Goal: Find contact information: Find contact information

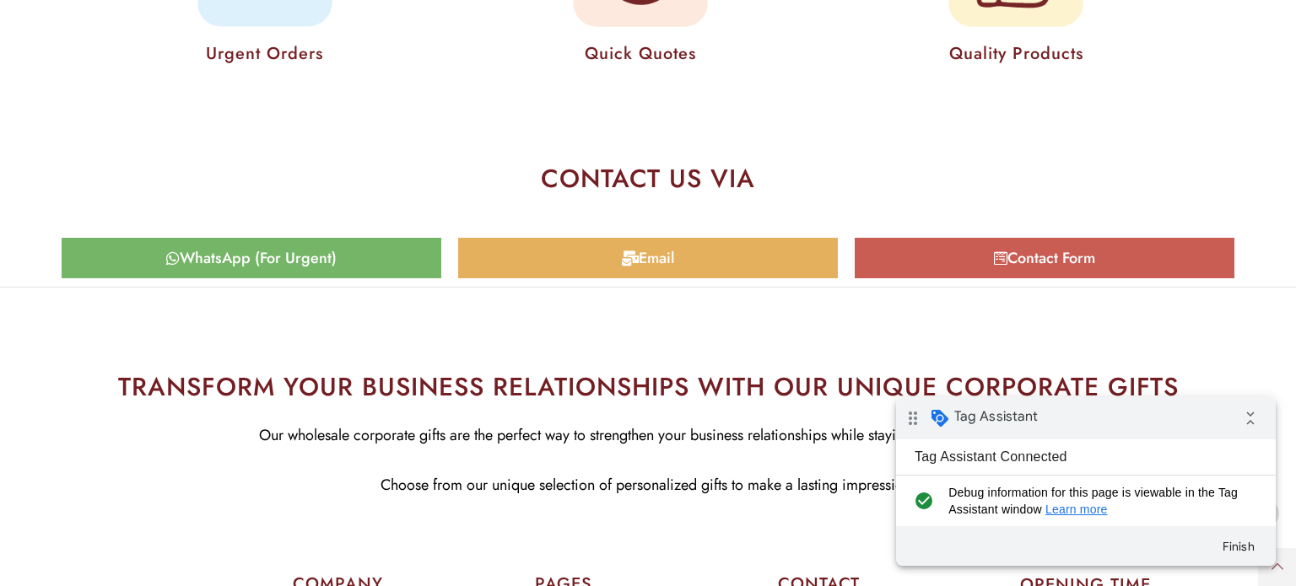
scroll to position [8074, 0]
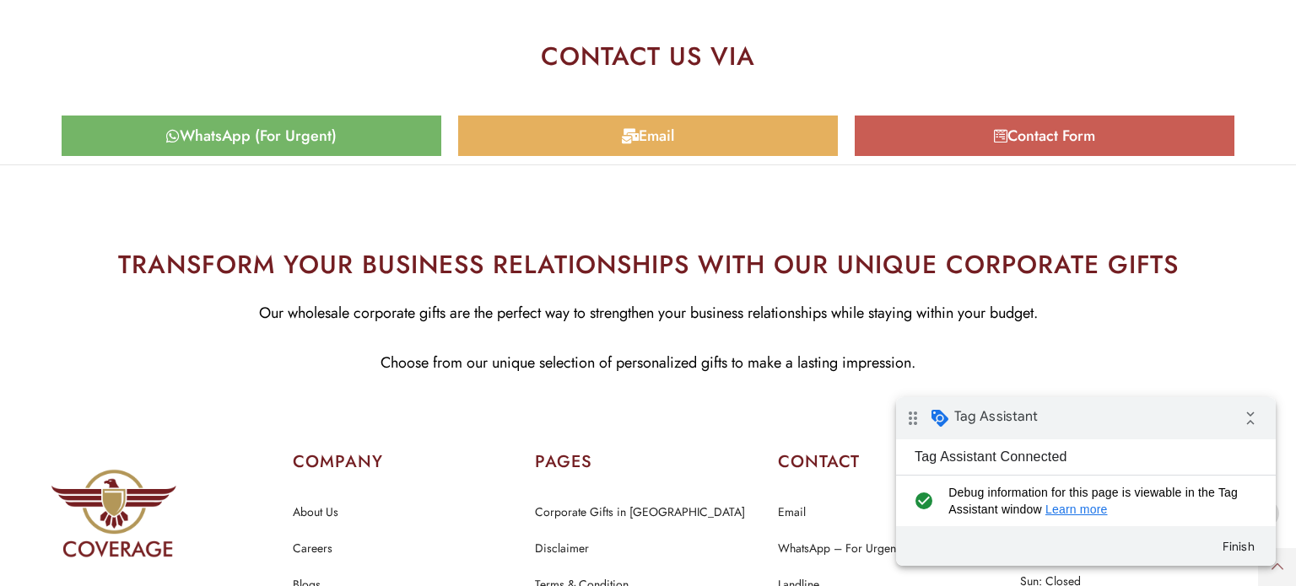
click at [332, 128] on span "WhatsApp (For Urgent)" at bounding box center [258, 135] width 157 height 15
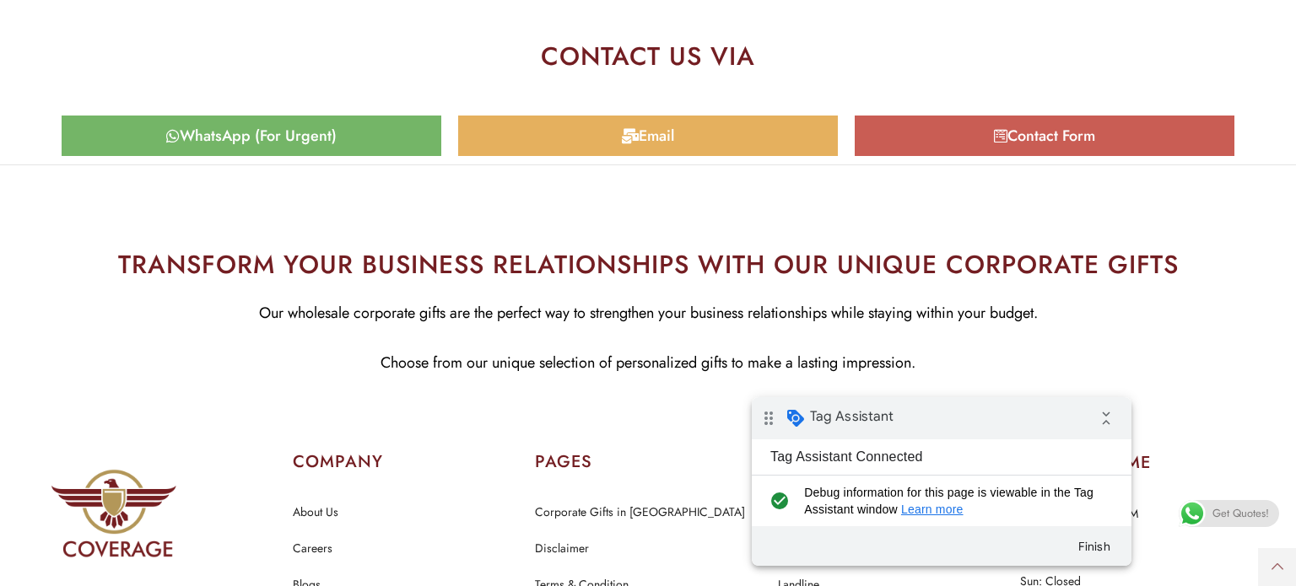
click at [987, 413] on div "drag_indicator Tag Assistant collapse_all" at bounding box center [942, 418] width 380 height 42
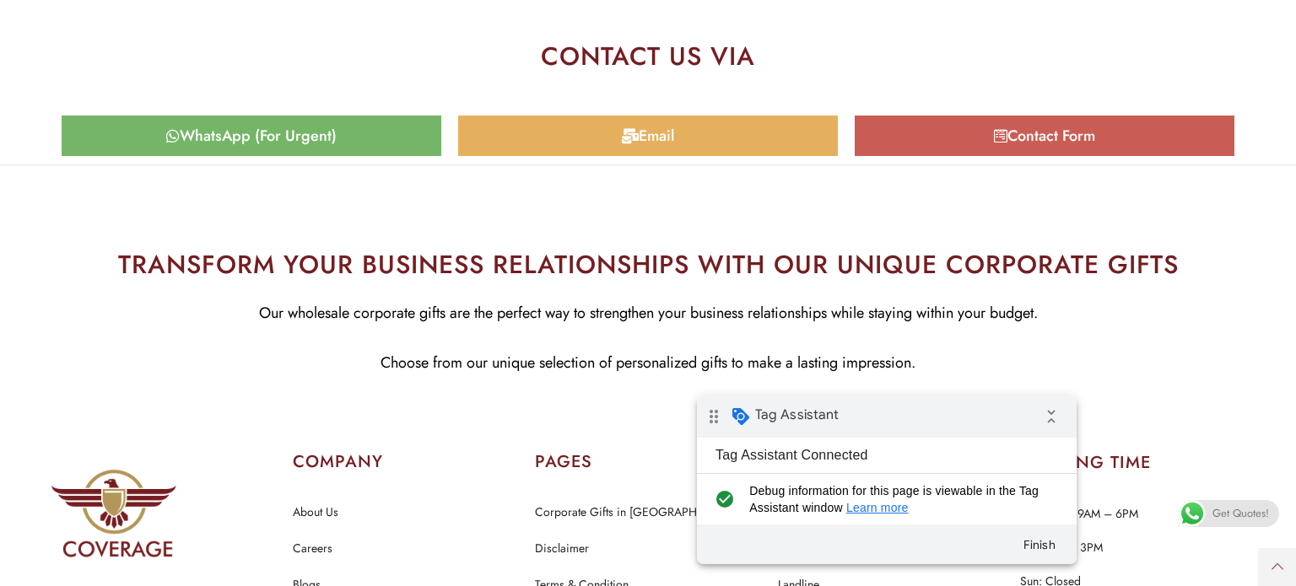
click at [1204, 516] on span at bounding box center [1192, 513] width 27 height 27
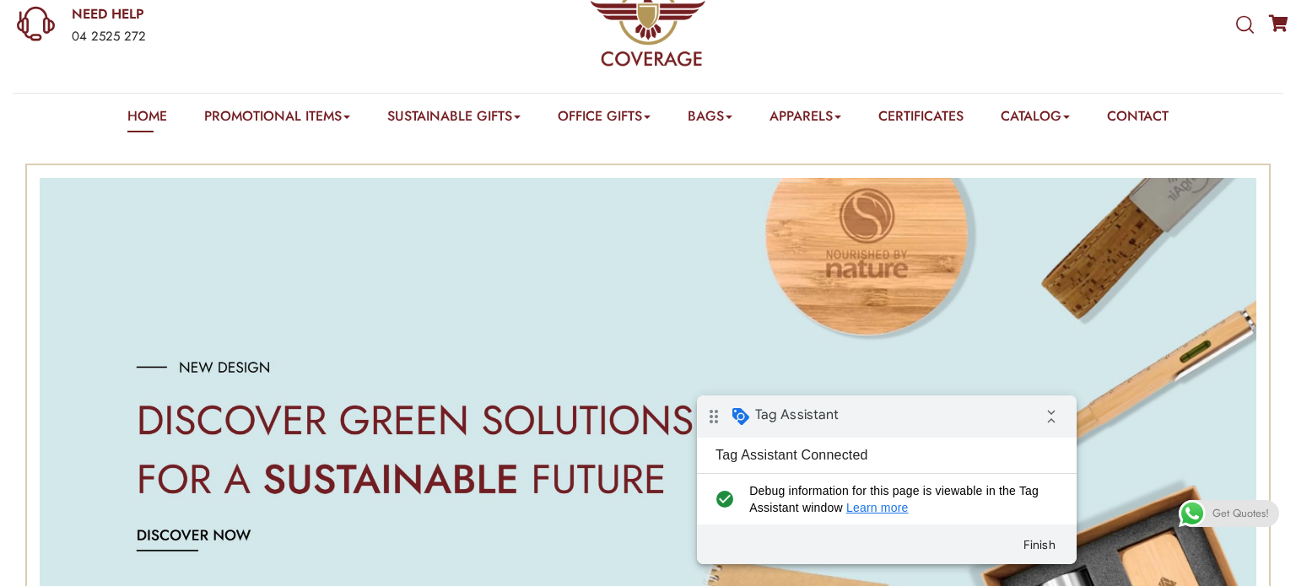
scroll to position [0, 0]
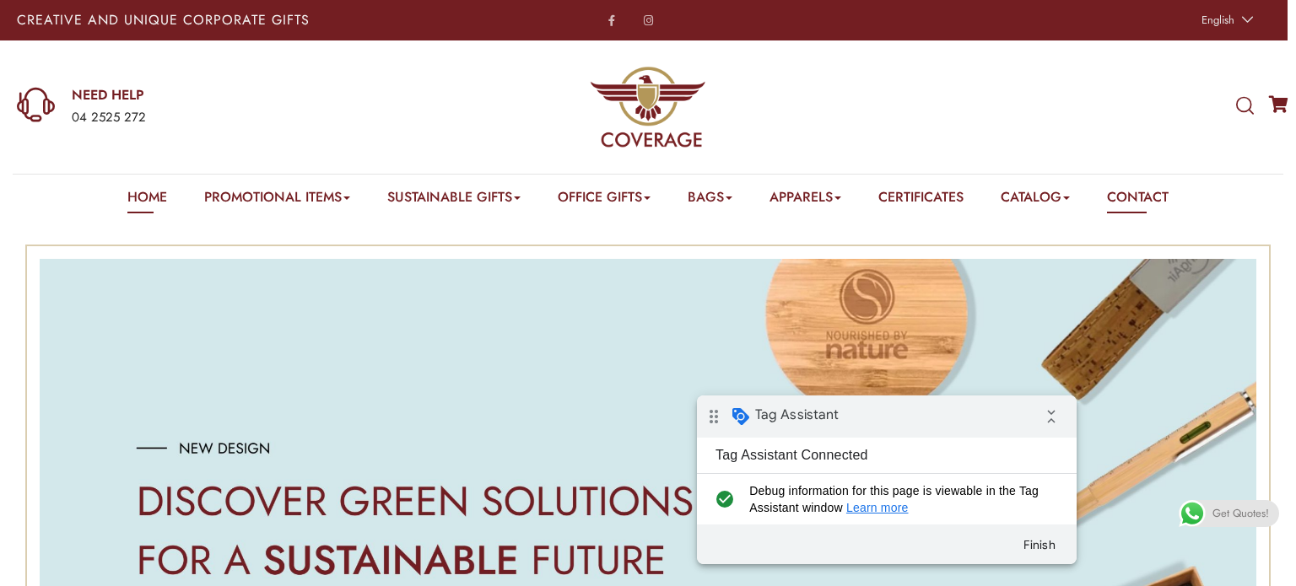
click at [1124, 201] on link "Contact" at bounding box center [1138, 200] width 62 height 26
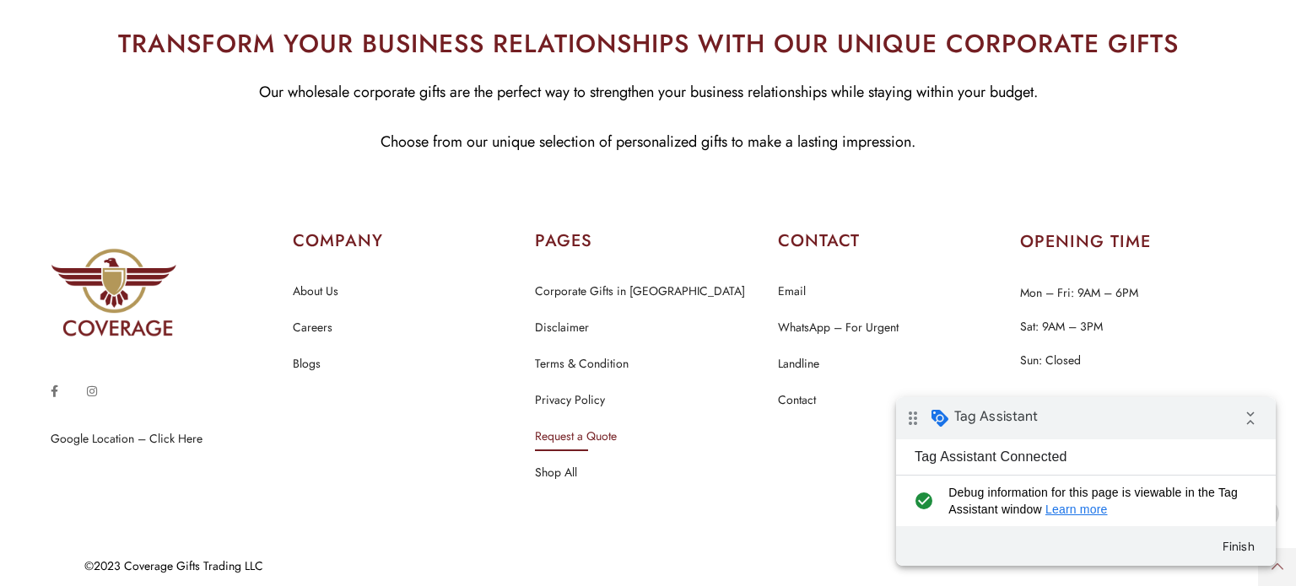
scroll to position [7891, 0]
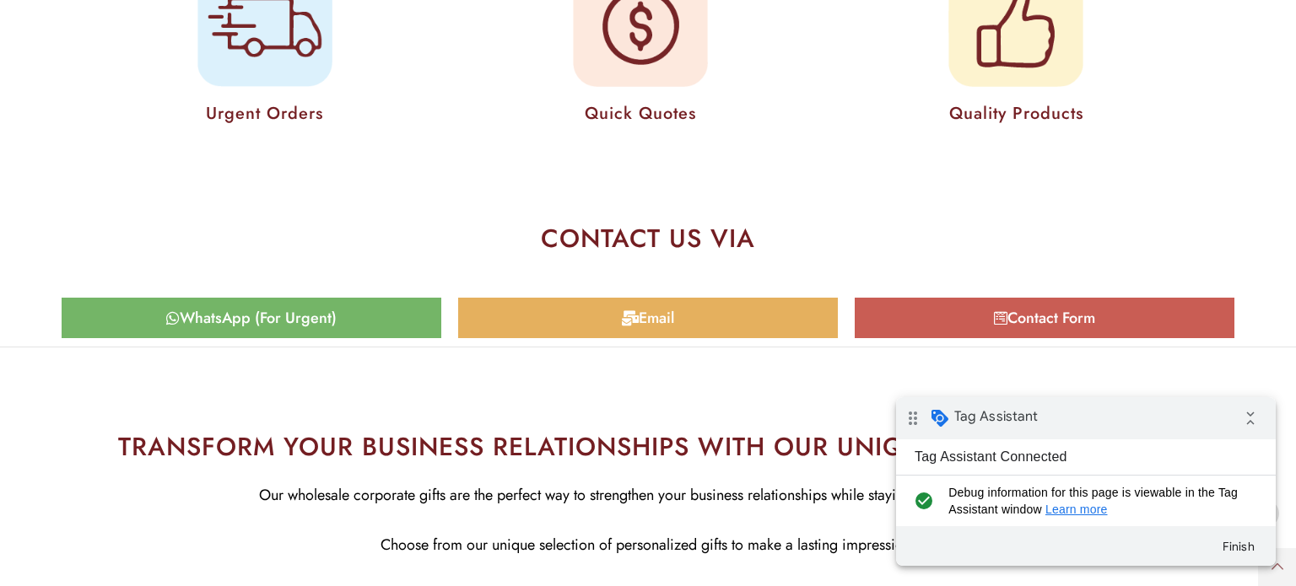
click at [652, 318] on span "Email" at bounding box center [656, 317] width 35 height 15
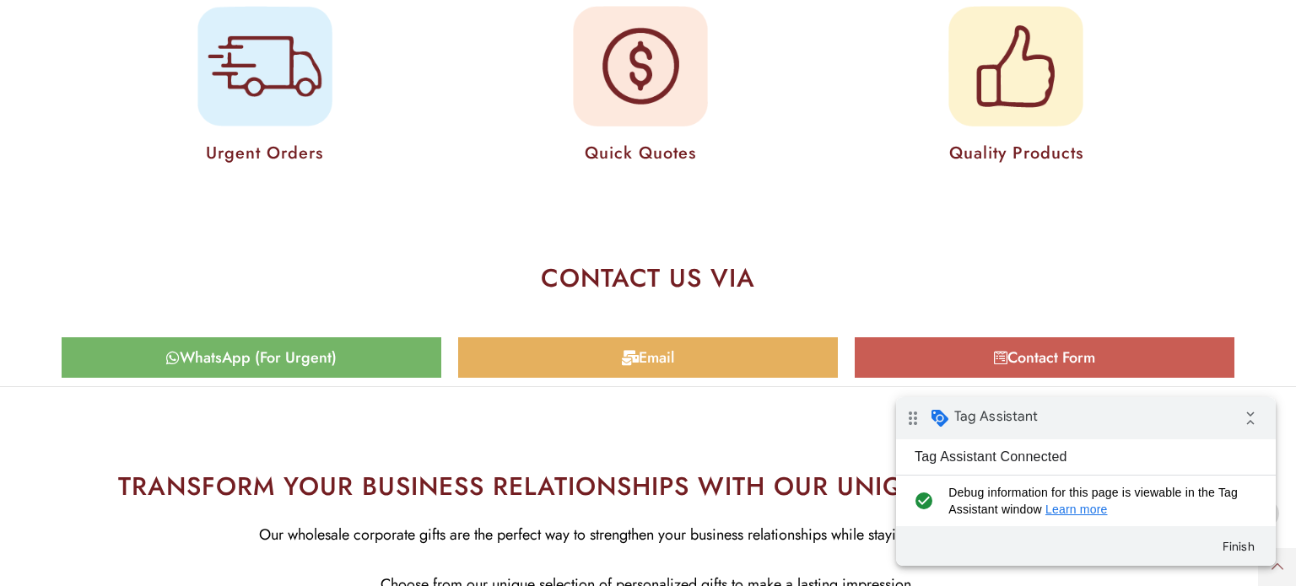
scroll to position [7726, 0]
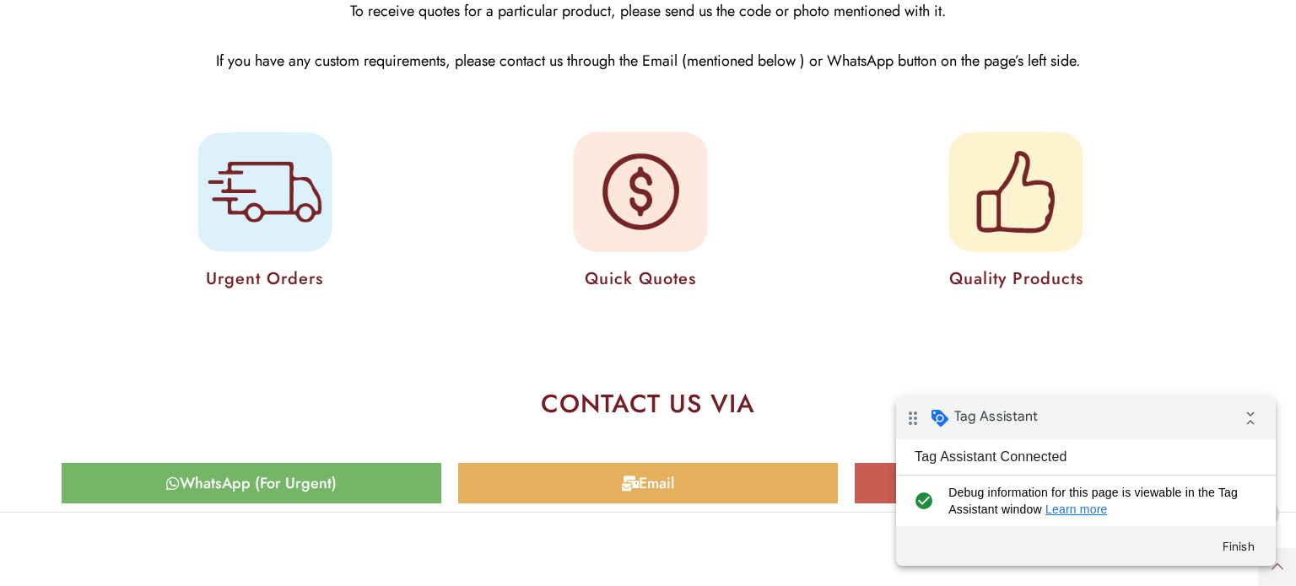
click at [650, 491] on span "Email" at bounding box center [656, 483] width 35 height 15
